Goal: Information Seeking & Learning: Learn about a topic

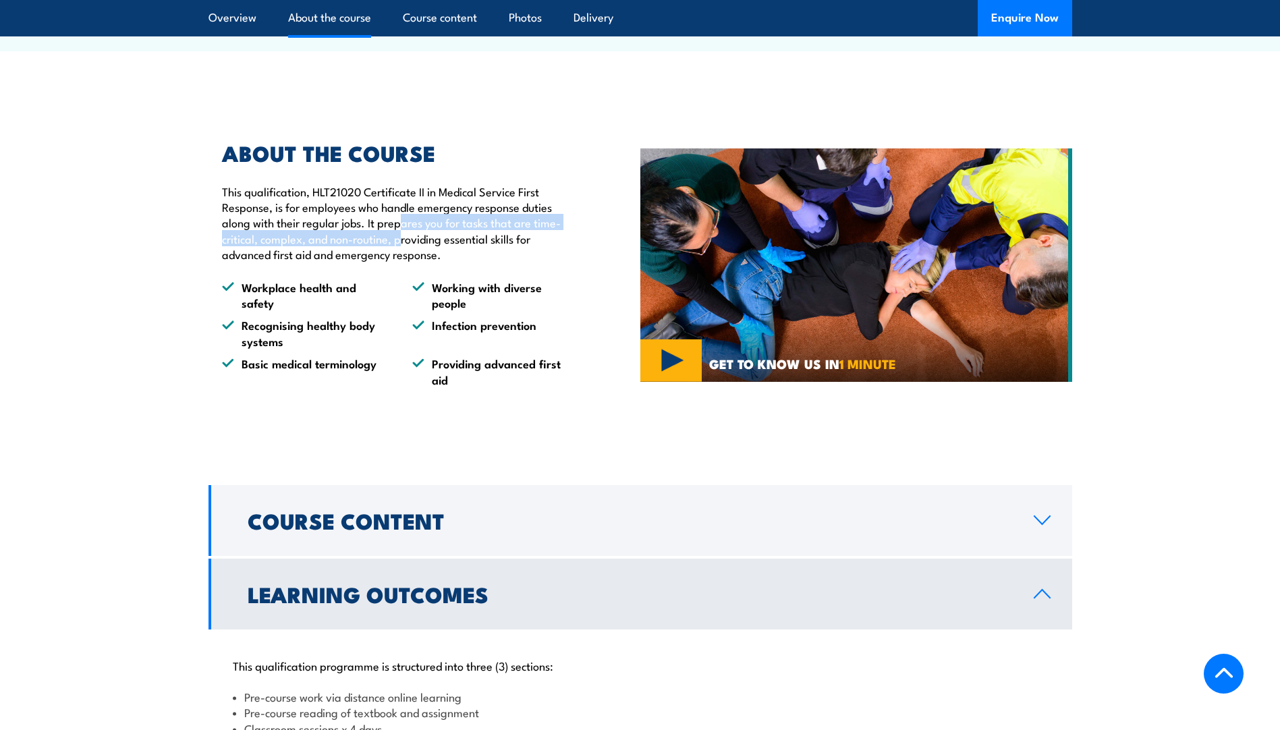
click at [399, 262] on p "This qualification, HLT21020 Certificate II in Medical Service First Response, …" at bounding box center [400, 222] width 356 height 79
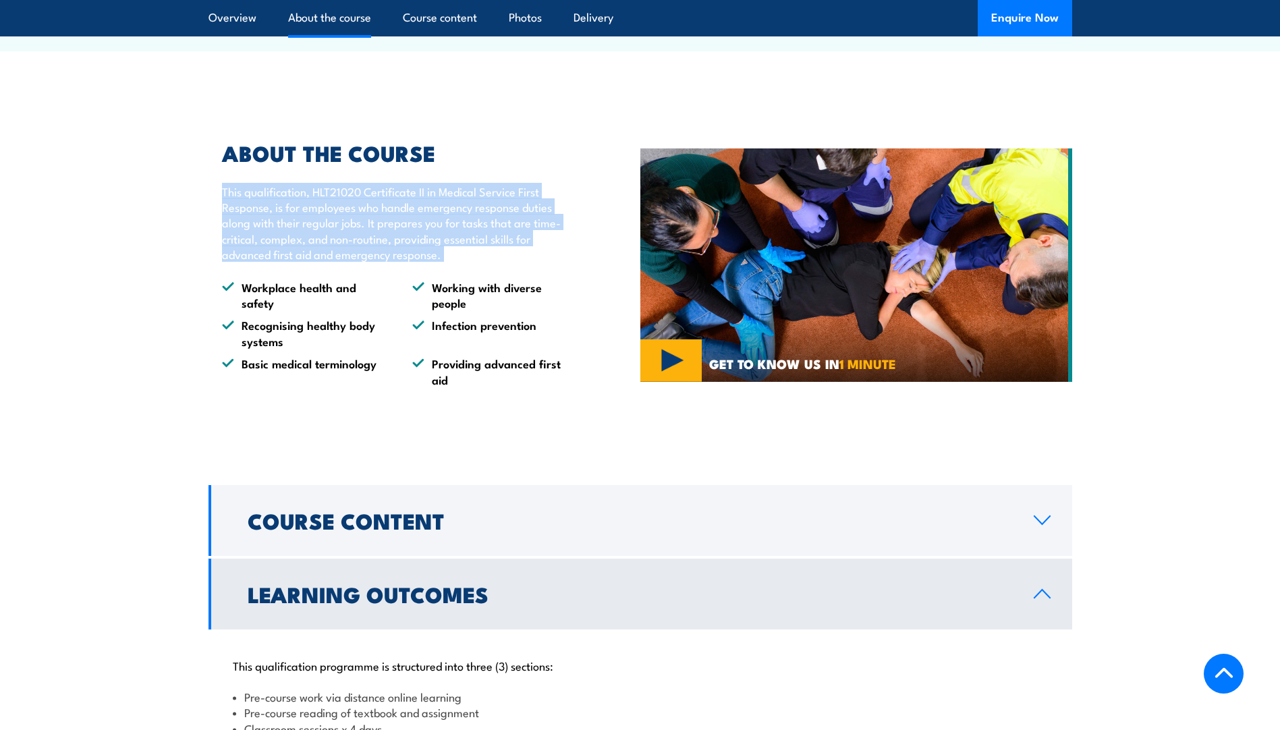
click at [399, 262] on p "This qualification, HLT21020 Certificate II in Medical Service First Response, …" at bounding box center [400, 222] width 356 height 79
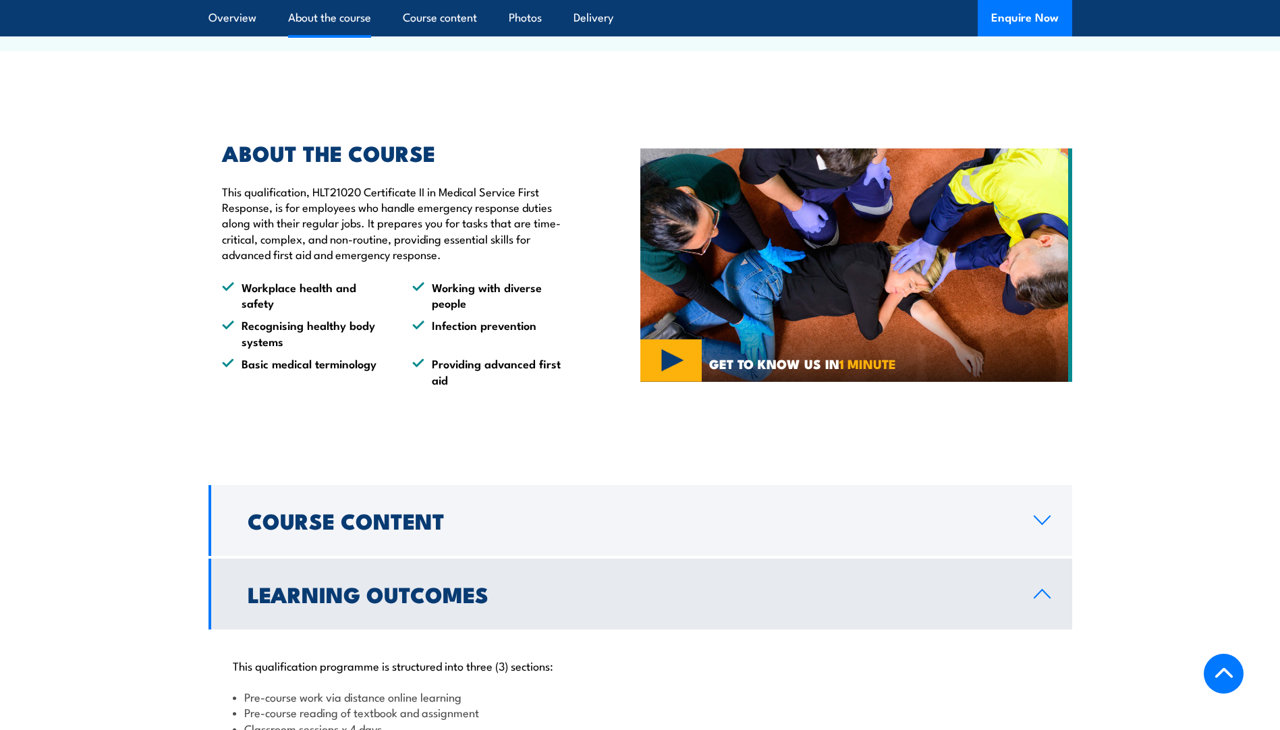
click at [561, 311] on li "Working with diverse people" at bounding box center [495, 295] width 166 height 32
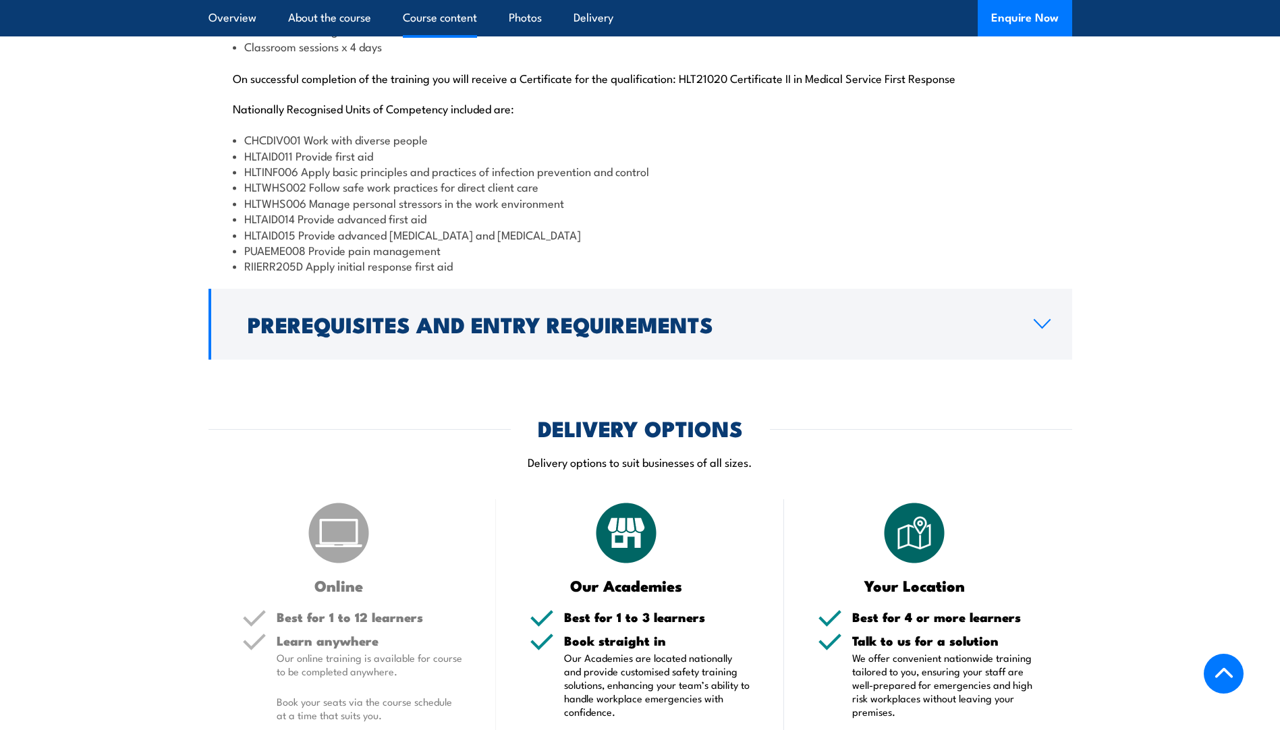
scroll to position [1362, 0]
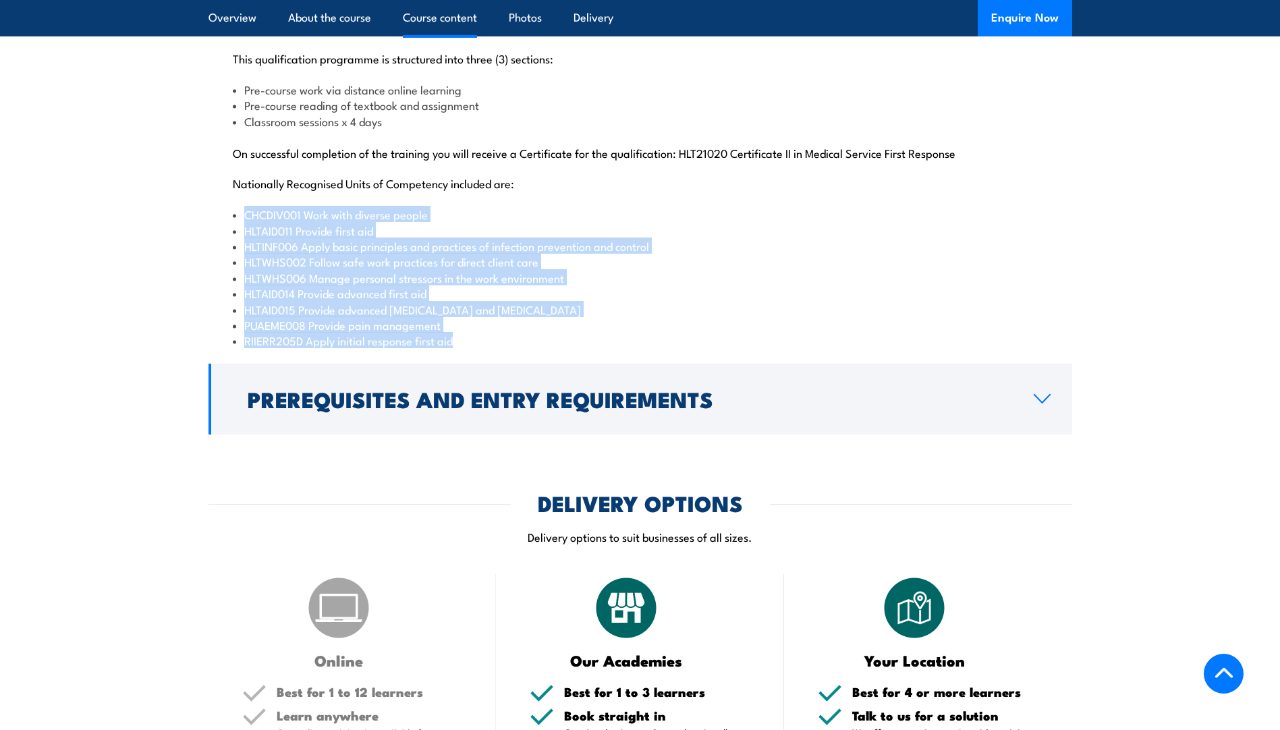
drag, startPoint x: 475, startPoint y: 381, endPoint x: 246, endPoint y: 242, distance: 268.2
click at [246, 242] on div "This qualification programme is structured into three (3) sections: Pre-course …" at bounding box center [639, 191] width 863 height 339
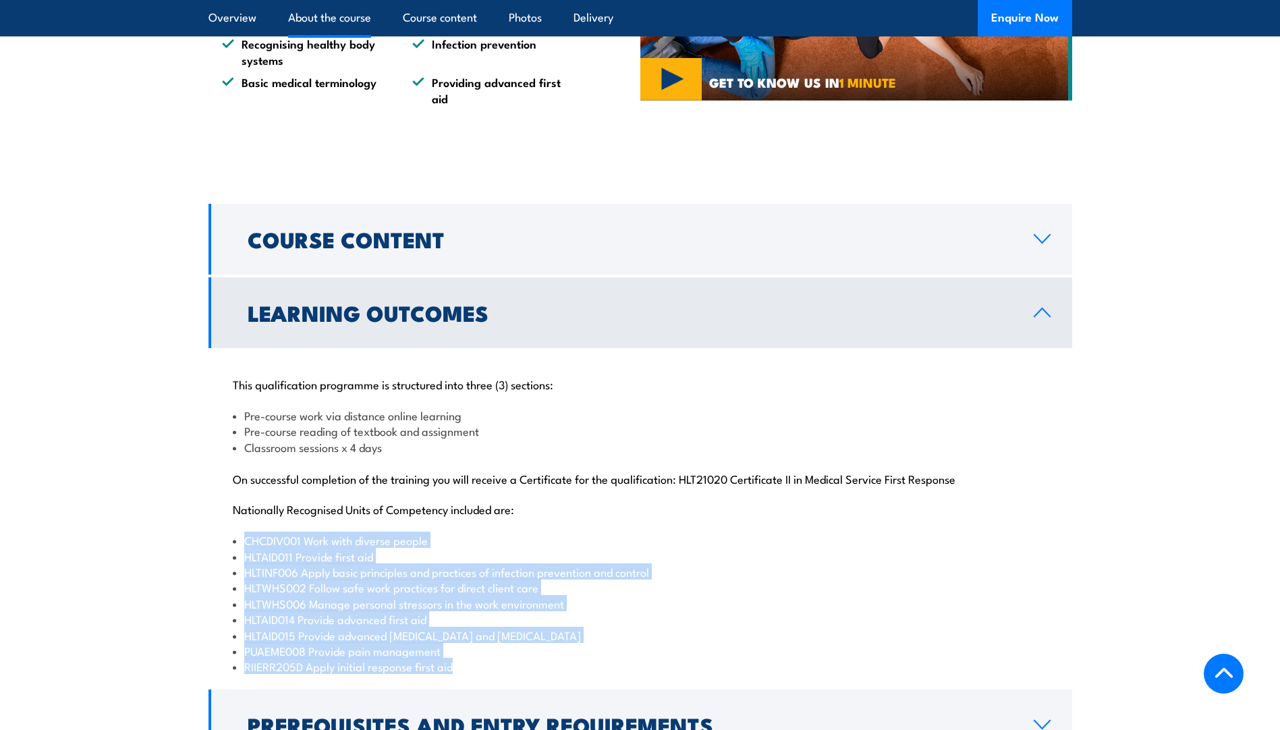
scroll to position [1025, 0]
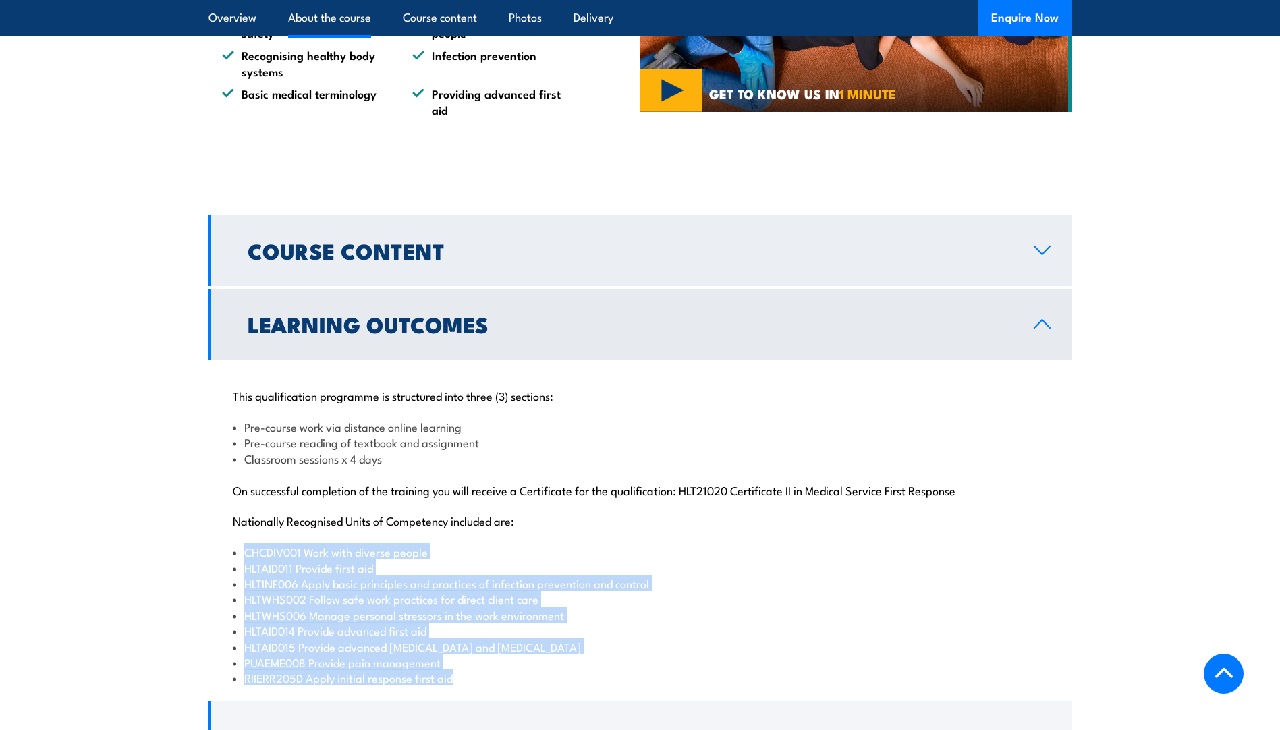
click at [580, 286] on link "Course Content" at bounding box center [639, 250] width 863 height 71
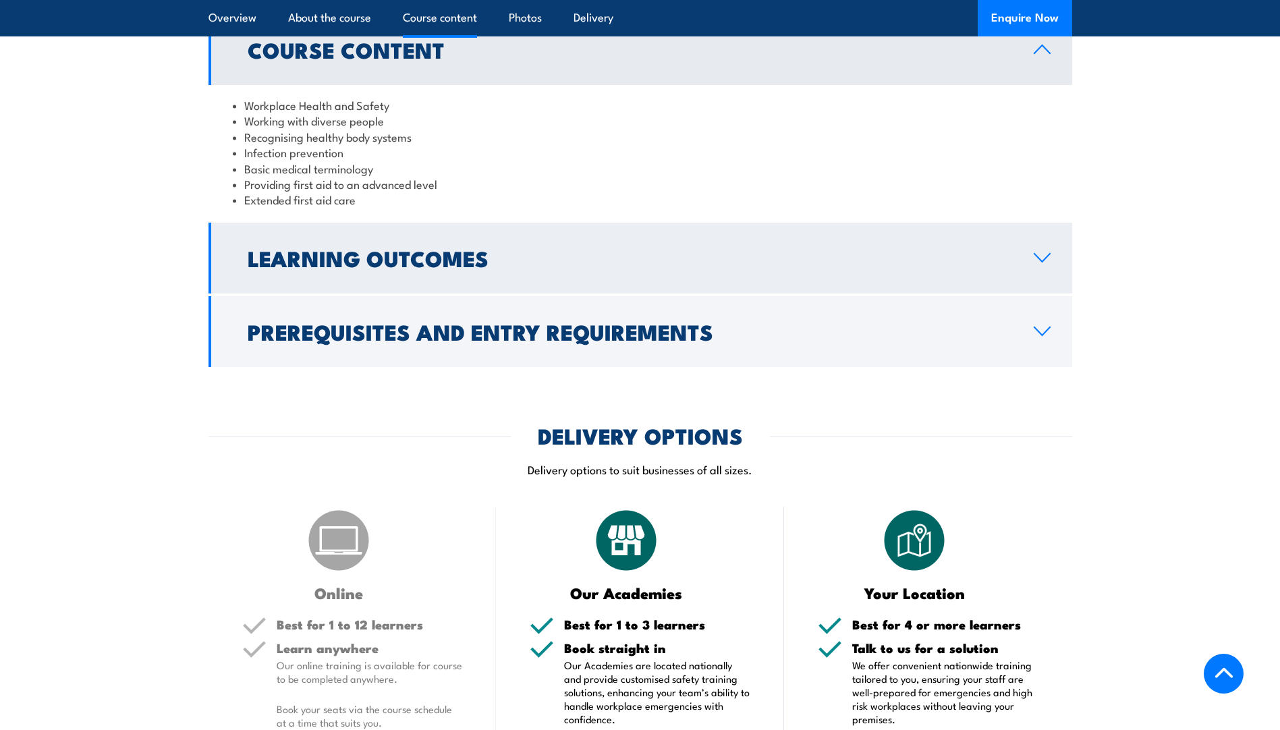
scroll to position [1227, 0]
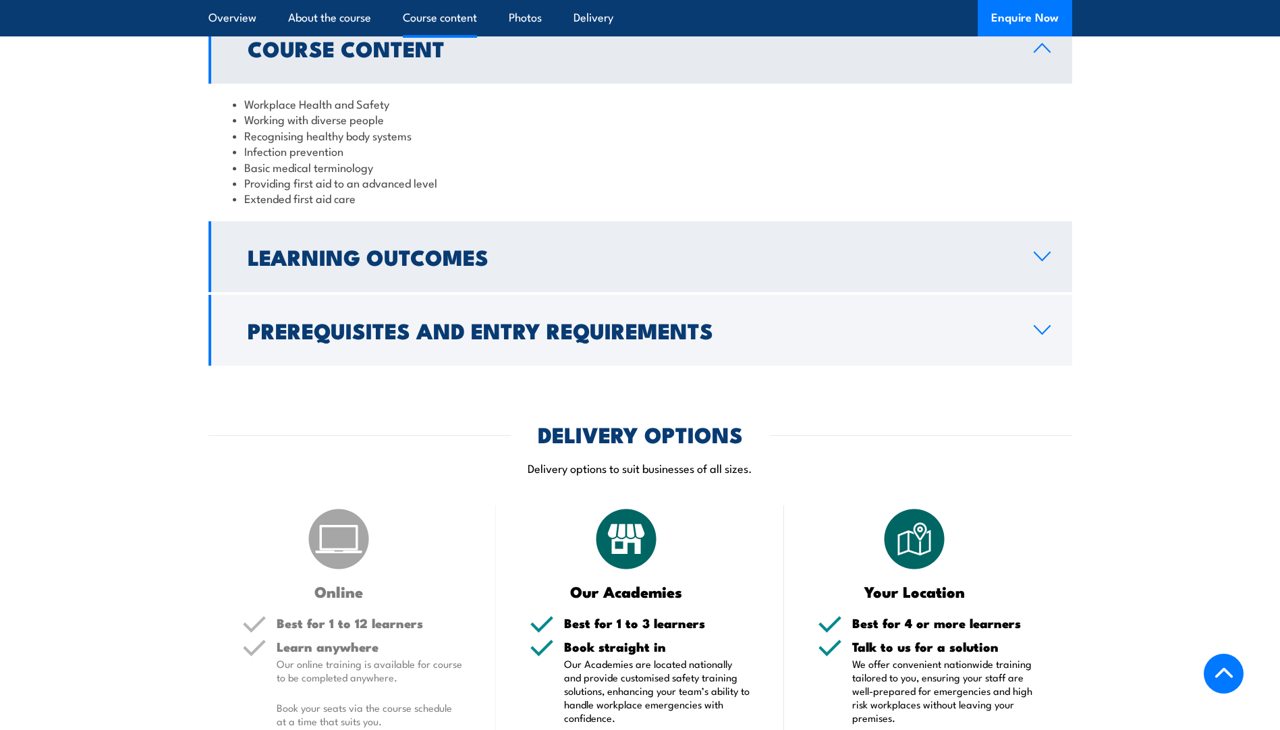
click at [589, 292] on link "Learning Outcomes" at bounding box center [639, 256] width 863 height 71
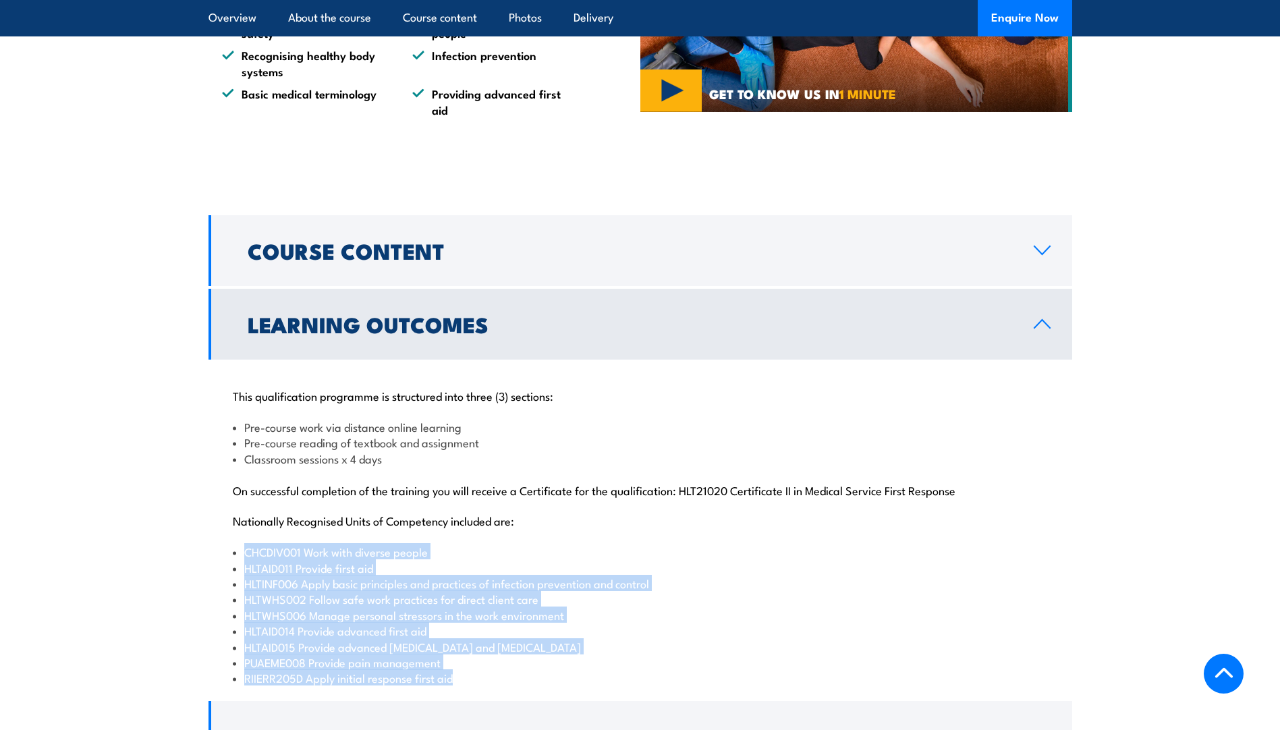
scroll to position [1092, 0]
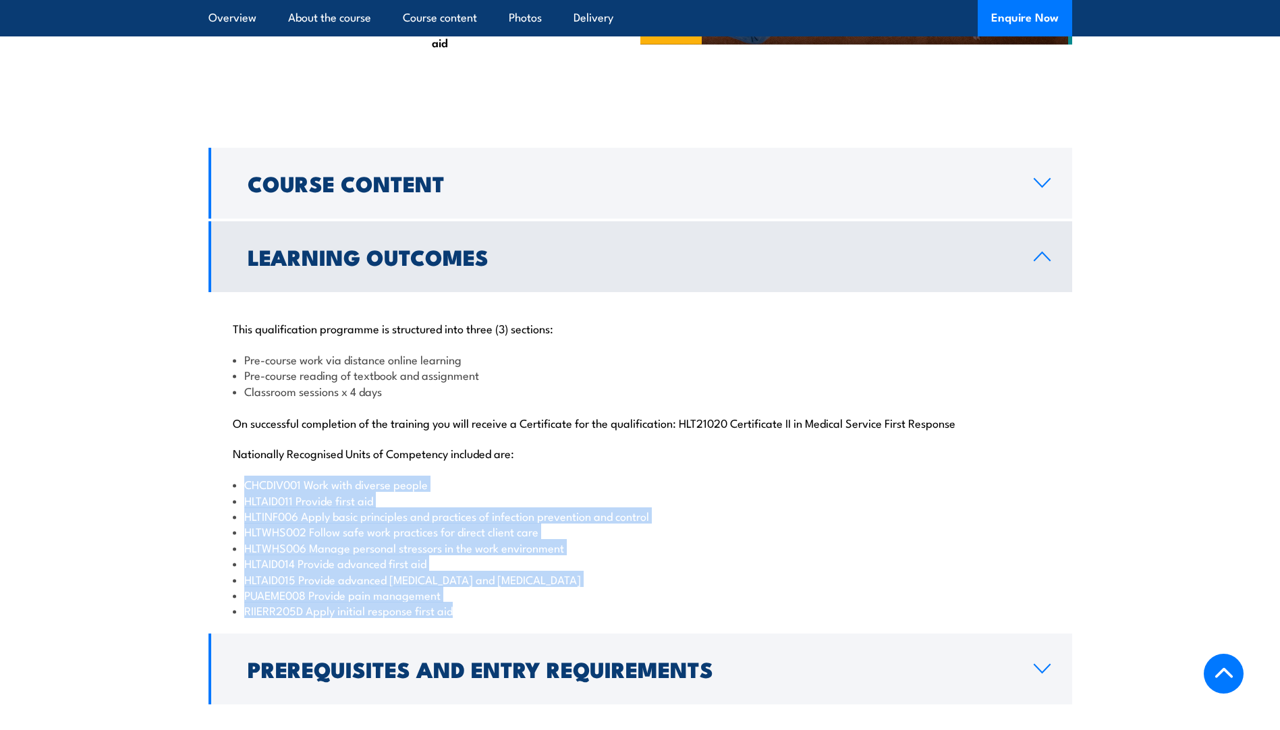
click at [648, 571] on li "HLTAID014 Provide advanced first aid" at bounding box center [640, 563] width 815 height 16
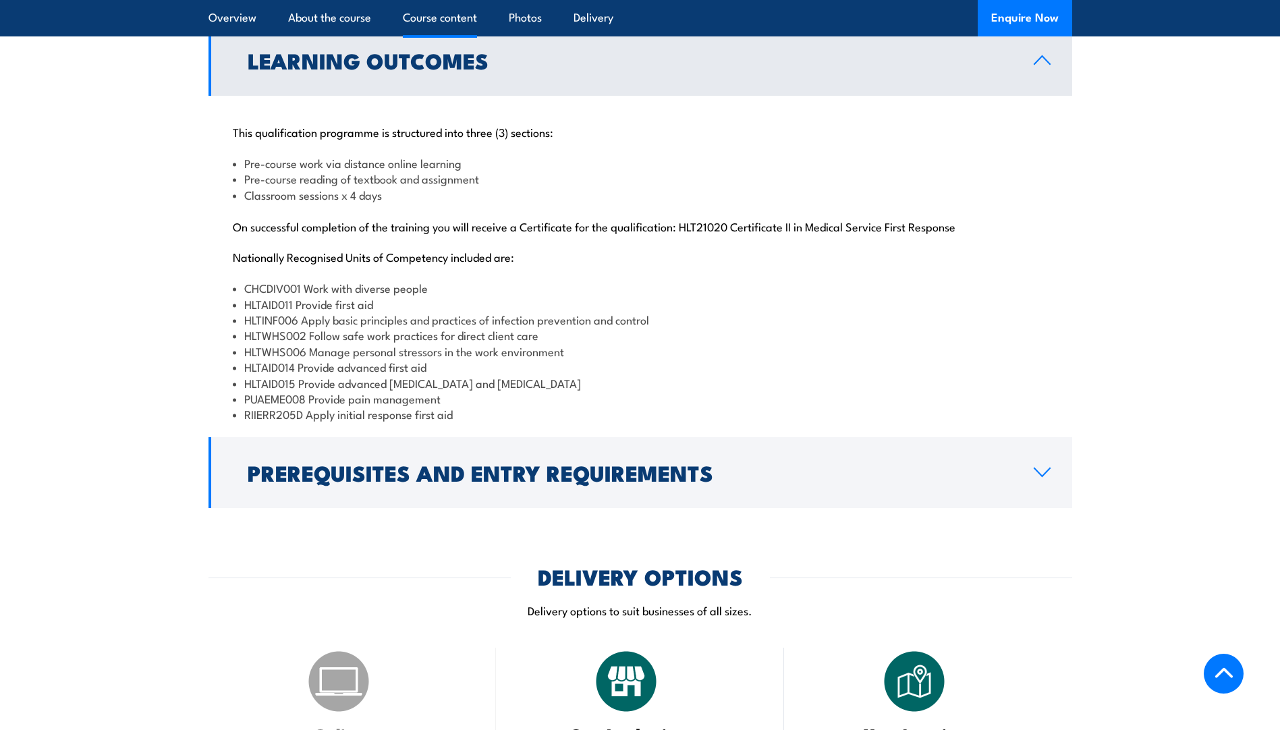
scroll to position [1295, 0]
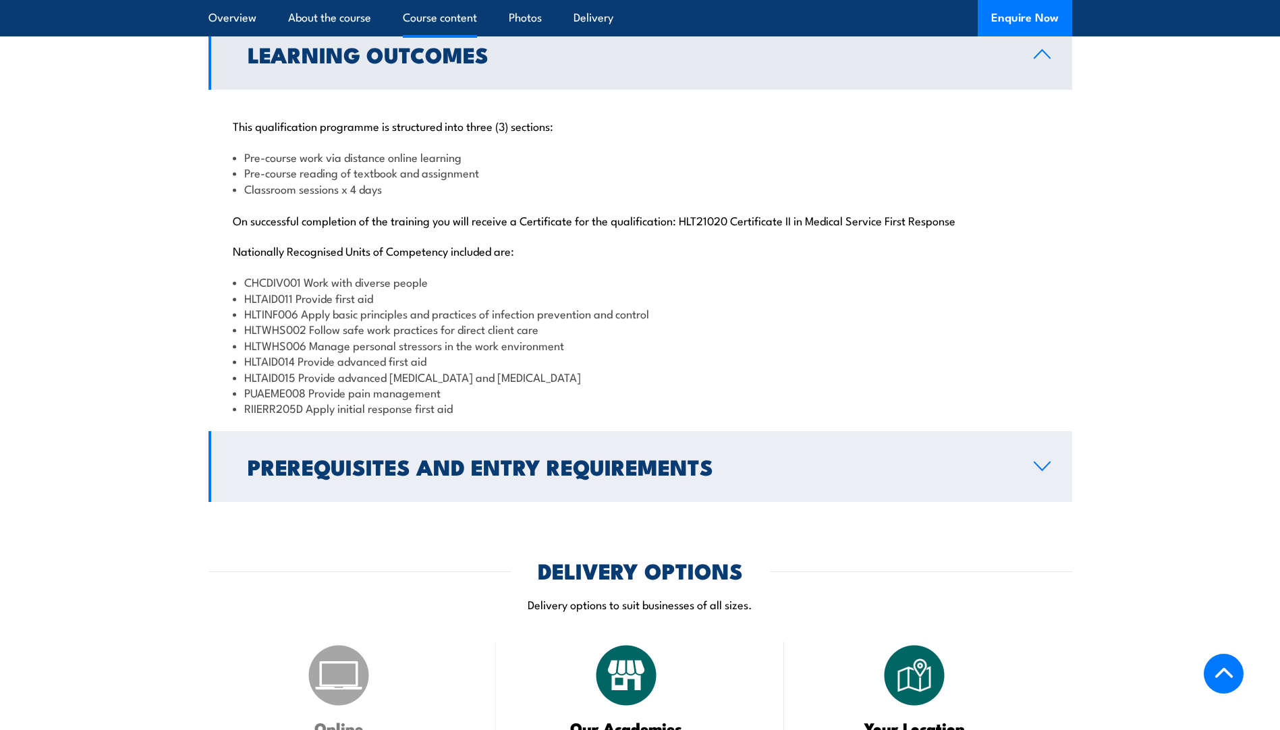
click at [617, 476] on h2 "Prerequisites and Entry Requirements" at bounding box center [630, 466] width 764 height 19
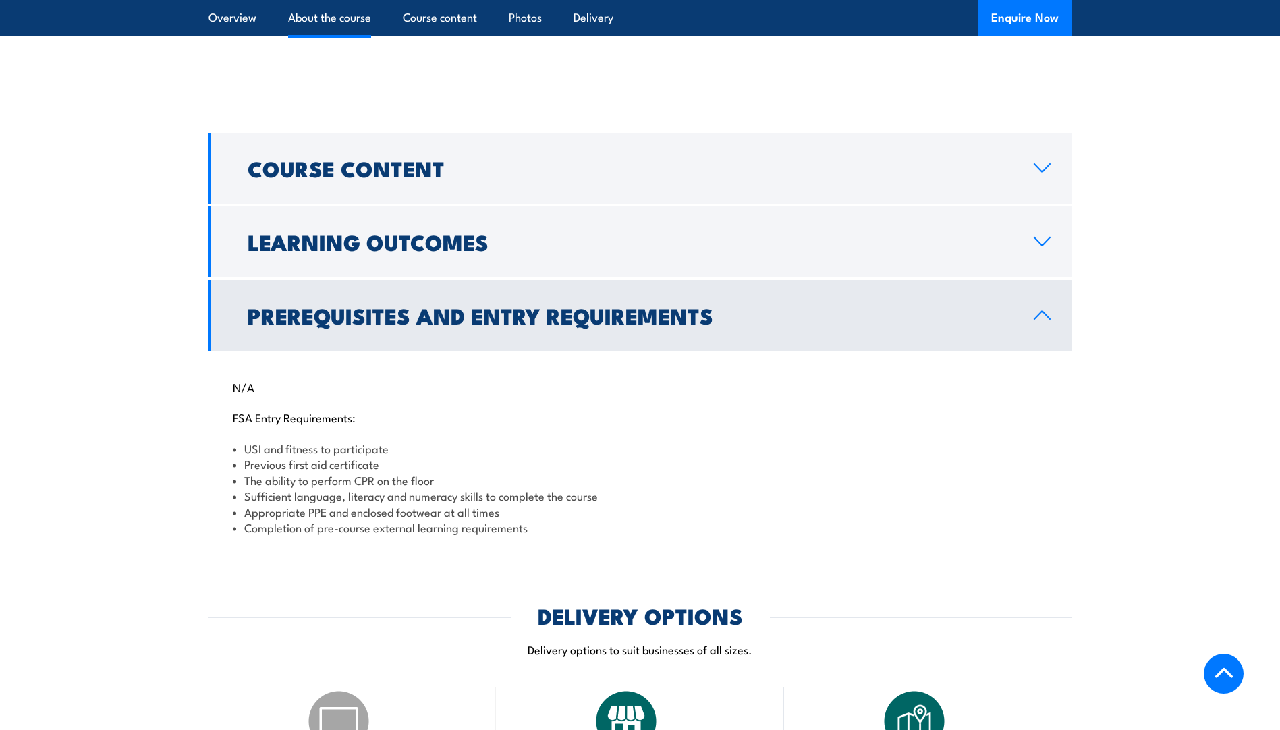
scroll to position [890, 0]
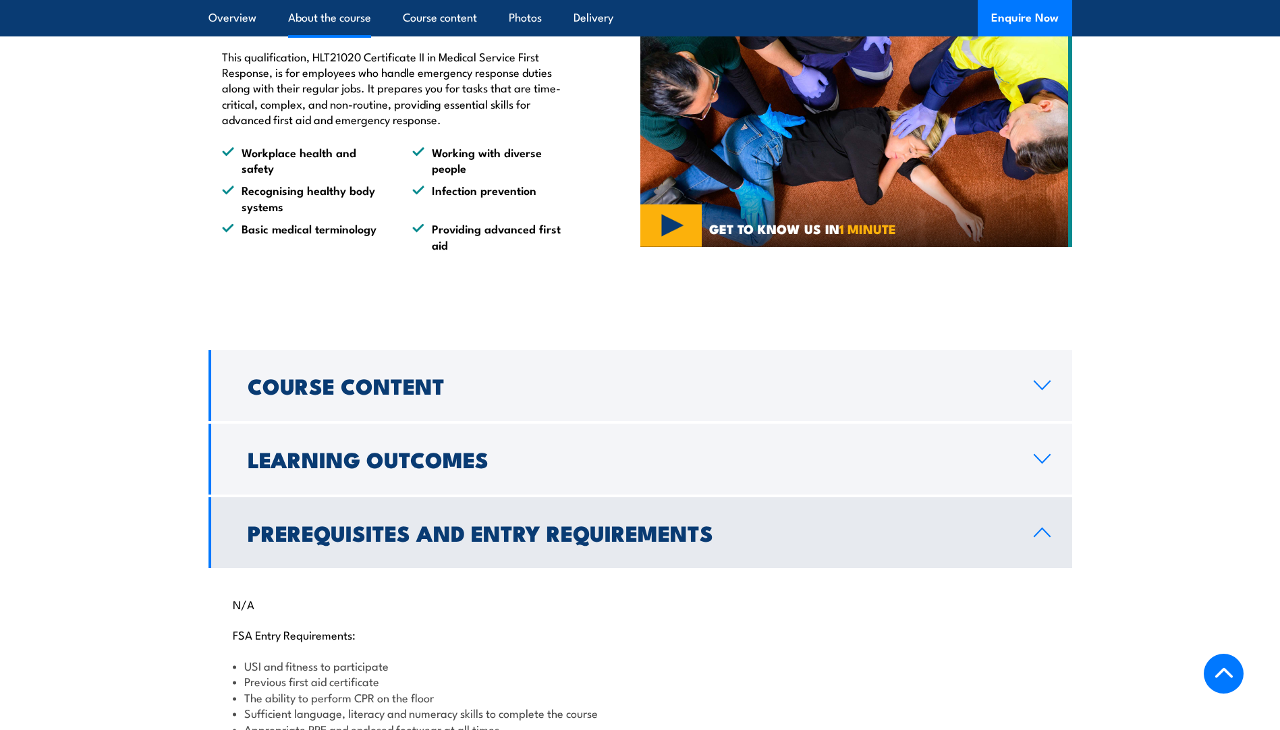
click at [705, 542] on h2 "Prerequisites and Entry Requirements" at bounding box center [630, 532] width 764 height 19
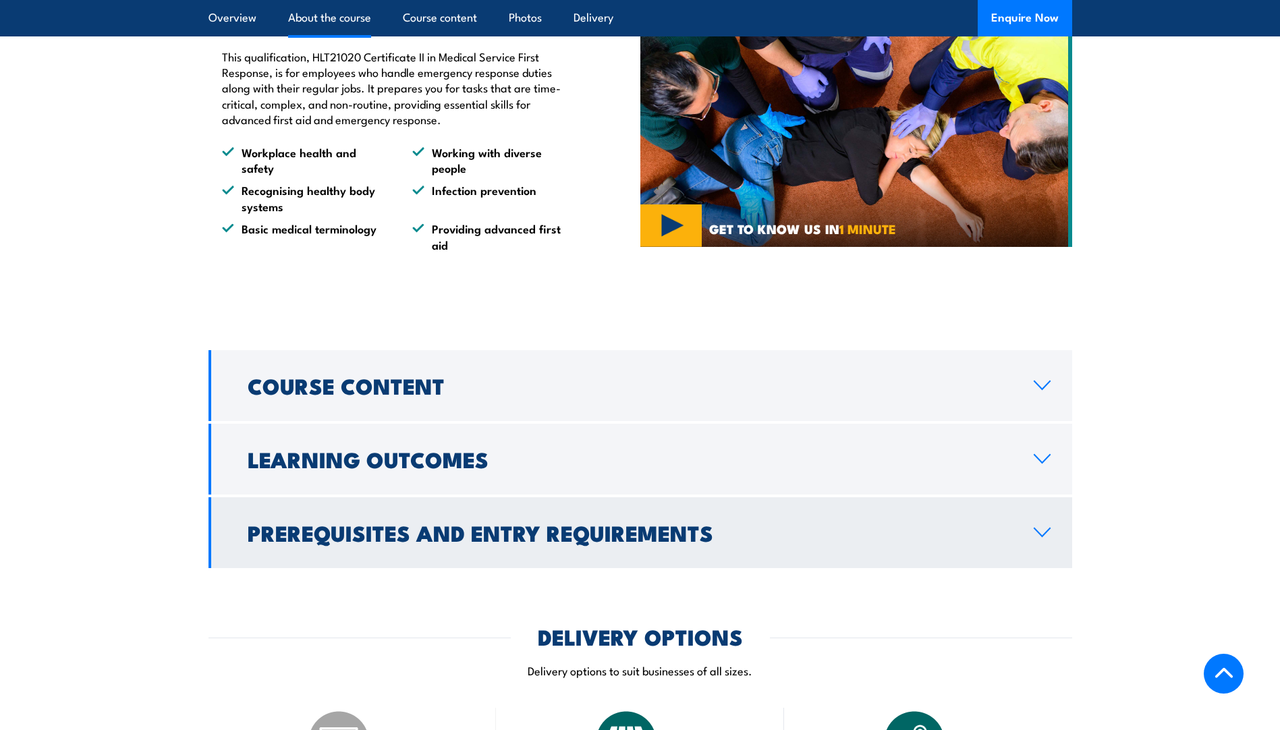
click at [705, 542] on h2 "Prerequisites and Entry Requirements" at bounding box center [630, 532] width 764 height 19
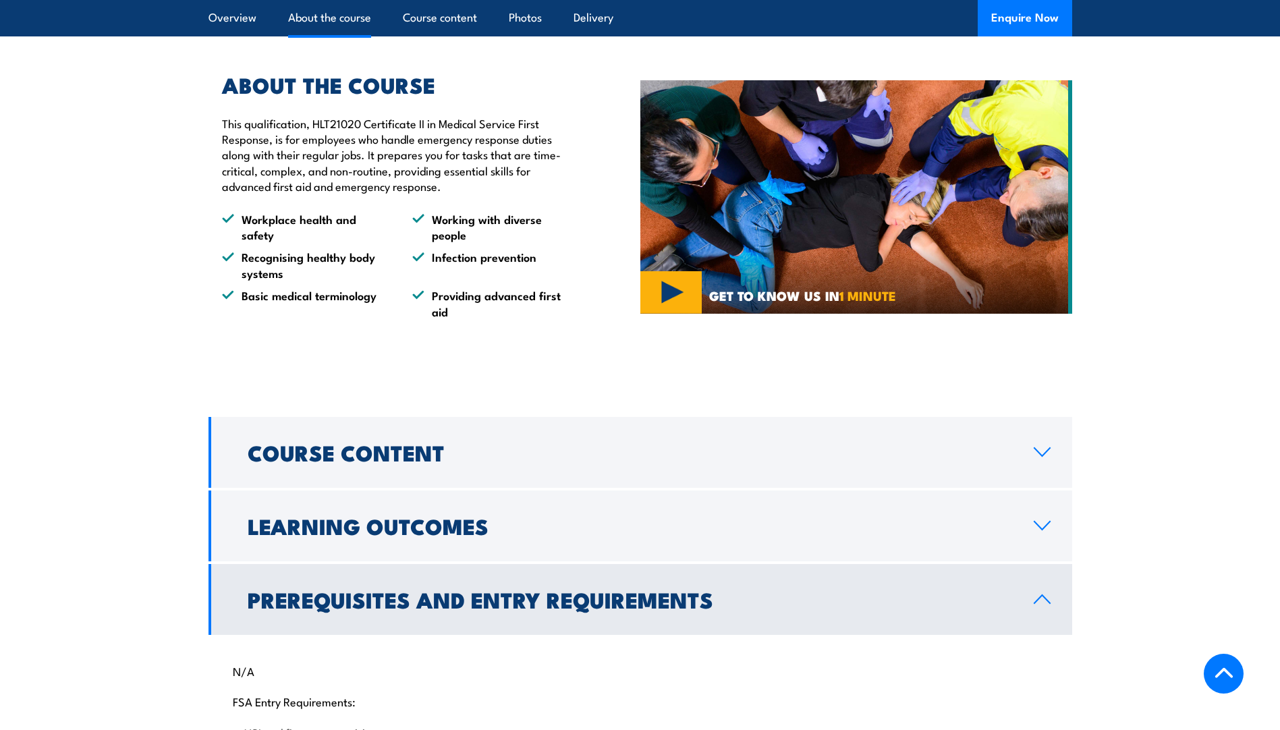
scroll to position [822, 0]
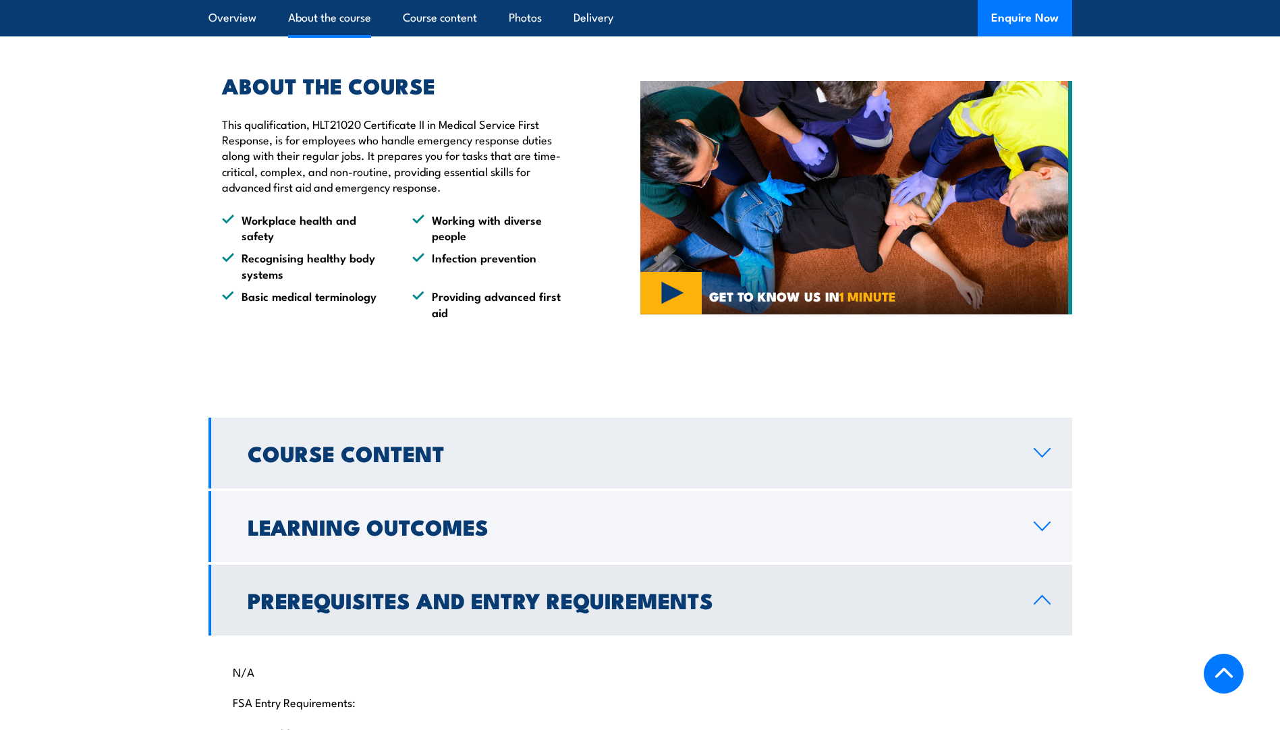
click at [569, 474] on link "Course Content" at bounding box center [639, 453] width 863 height 71
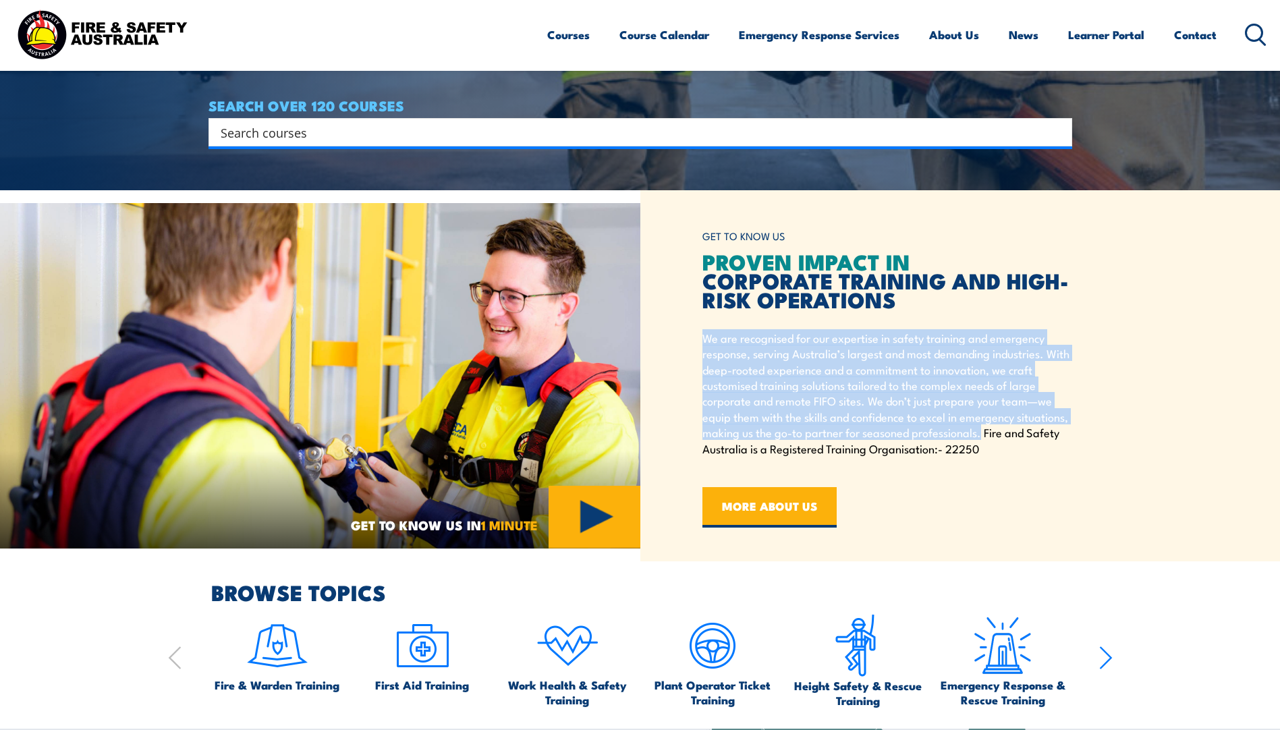
drag, startPoint x: 981, startPoint y: 433, endPoint x: 698, endPoint y: 334, distance: 299.5
click at [698, 334] on div "GET TO KNOW US PROVEN IMPACT IN CORPORATE TRAINING AND HIGH-RISK OPERATIONS We …" at bounding box center [960, 375] width 640 height 371
copy p "We are recognised for our expertise in safety training and emergency response, …"
